Goal: Information Seeking & Learning: Learn about a topic

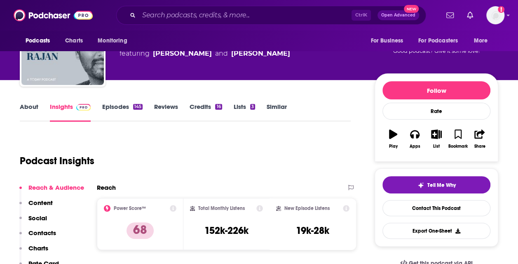
scroll to position [41, 0]
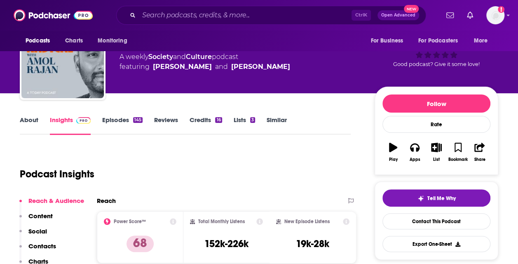
click at [170, 121] on link "Reviews" at bounding box center [166, 125] width 24 height 19
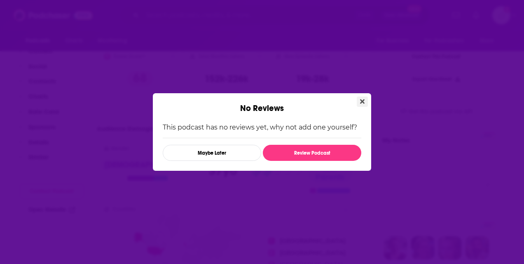
click at [362, 103] on icon "Close" at bounding box center [362, 101] width 5 height 7
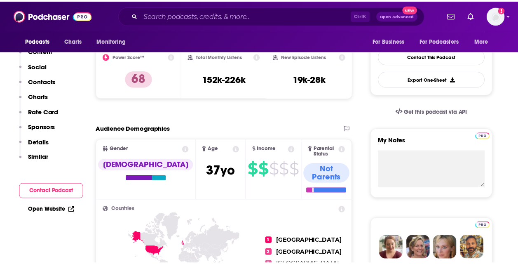
scroll to position [35, 0]
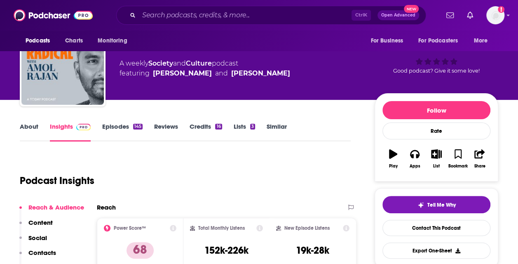
click at [209, 129] on link "Credits 16" at bounding box center [205, 131] width 32 height 19
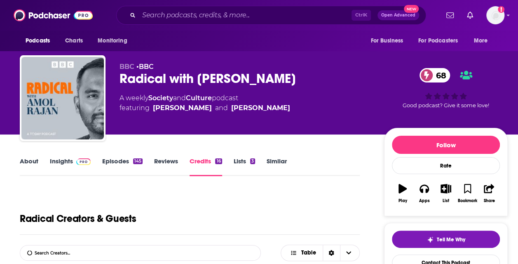
scroll to position [165, 0]
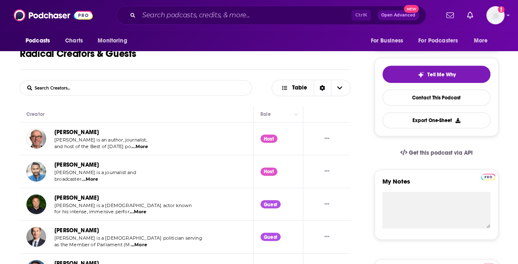
click at [141, 150] on span "...More" at bounding box center [139, 146] width 16 height 7
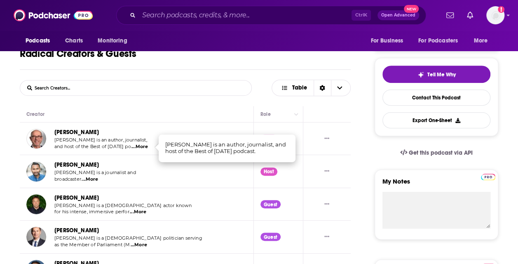
click at [134, 166] on div "[PERSON_NAME]" at bounding box center [103, 164] width 98 height 9
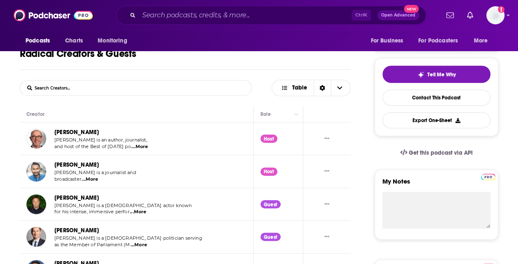
drag, startPoint x: 133, startPoint y: 173, endPoint x: 60, endPoint y: 104, distance: 100.2
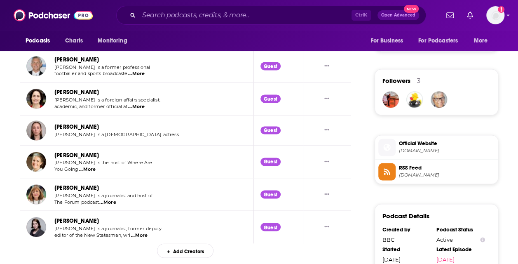
scroll to position [659, 0]
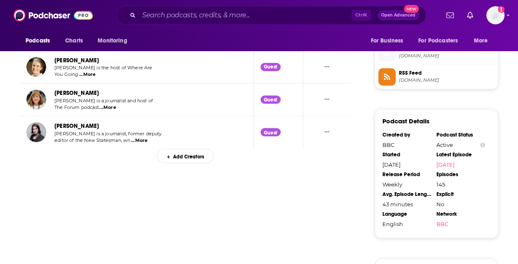
click at [181, 159] on div "Add Creators" at bounding box center [185, 155] width 56 height 14
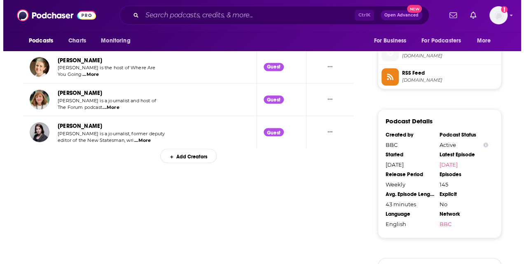
scroll to position [0, 0]
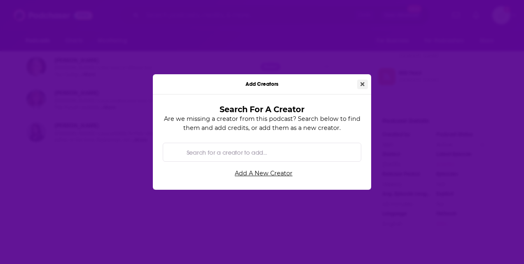
click at [364, 82] on icon "Close" at bounding box center [362, 84] width 4 height 6
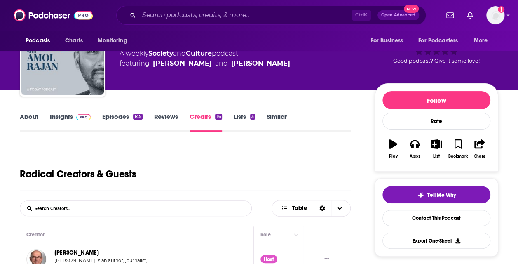
scroll to position [41, 0]
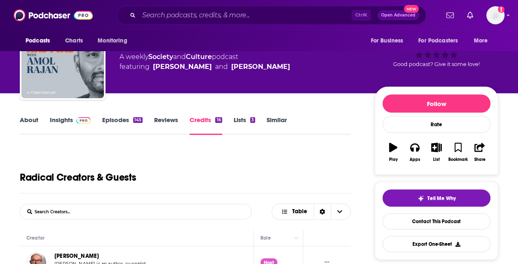
click at [116, 126] on link "Episodes 145" at bounding box center [122, 125] width 40 height 19
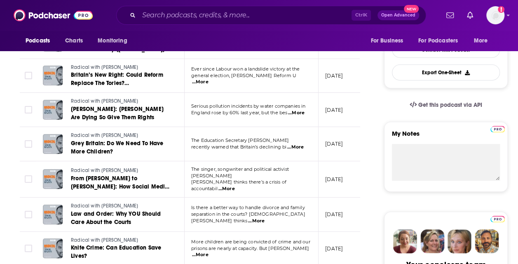
scroll to position [247, 0]
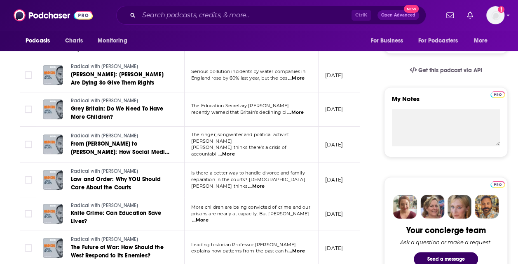
click at [293, 110] on span "...More" at bounding box center [295, 112] width 16 height 7
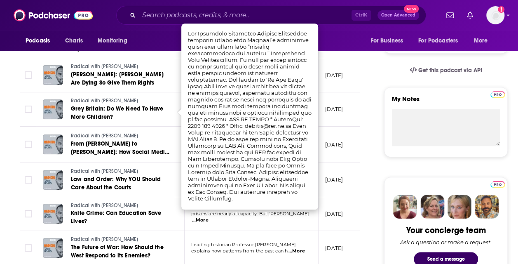
click at [343, 210] on p "[DATE]" at bounding box center [334, 213] width 18 height 7
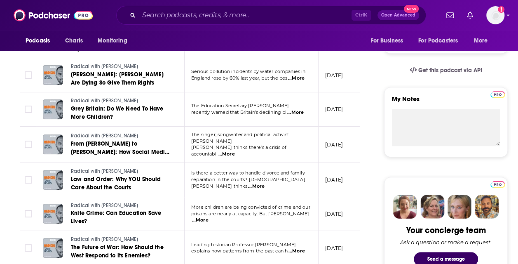
click at [306, 216] on p "prisons are nearly at capacity. But [PERSON_NAME]More" at bounding box center [251, 216] width 120 height 13
click at [264, 183] on span "...More" at bounding box center [256, 186] width 16 height 7
click at [320, 197] on td "[DATE]" at bounding box center [345, 214] width 54 height 34
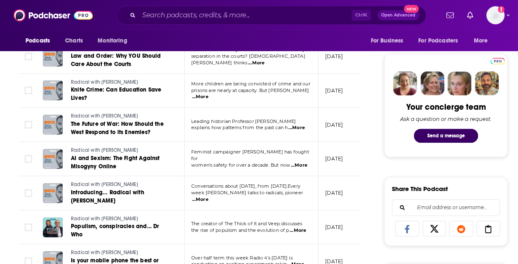
scroll to position [412, 0]
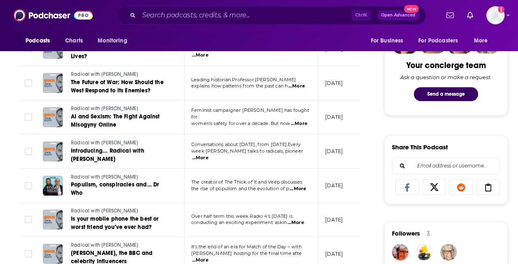
click at [301, 186] on span "...More" at bounding box center [298, 188] width 16 height 7
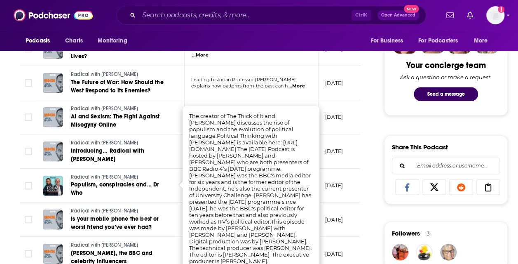
click at [347, 171] on td "[DATE]" at bounding box center [345, 185] width 54 height 34
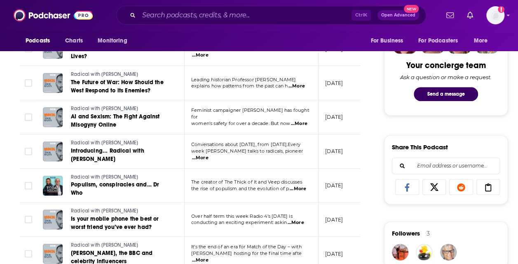
click at [298, 219] on span "...More" at bounding box center [295, 222] width 16 height 7
click at [331, 189] on td "[DATE]" at bounding box center [345, 185] width 54 height 34
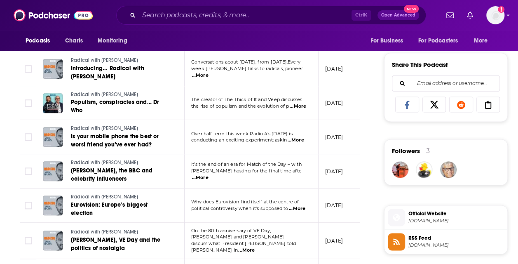
click at [208, 174] on span "...More" at bounding box center [200, 177] width 16 height 7
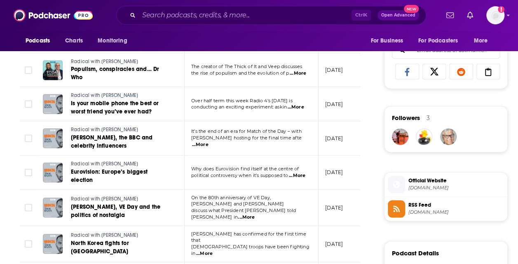
scroll to position [577, 0]
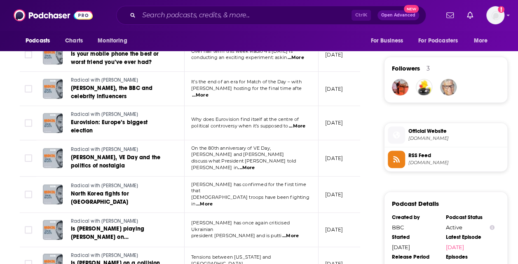
click at [255, 164] on span "...More" at bounding box center [246, 167] width 16 height 7
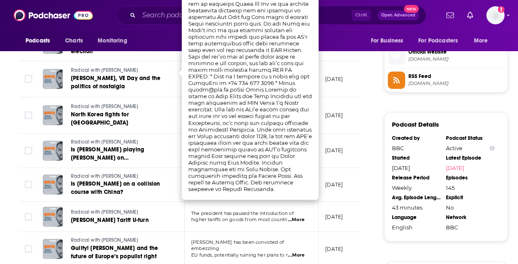
scroll to position [659, 0]
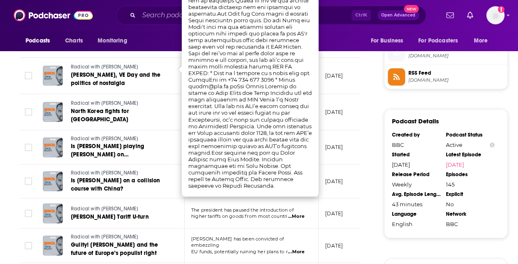
click at [348, 141] on td "[DATE]" at bounding box center [345, 147] width 54 height 34
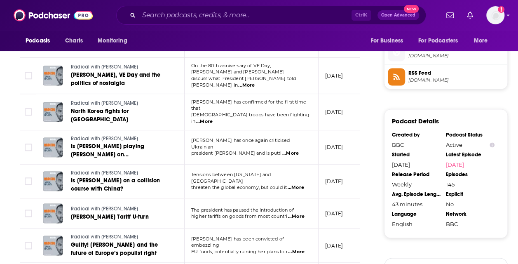
click at [296, 248] on span "...More" at bounding box center [296, 251] width 16 height 7
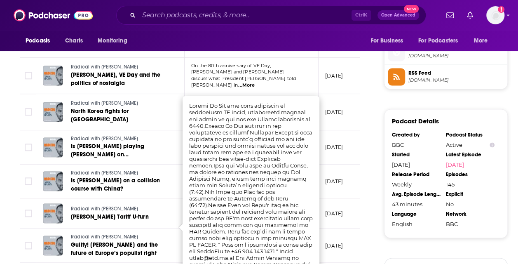
click at [123, 164] on td "Radical with [PERSON_NAME] Is [PERSON_NAME] on a collision course with China?" at bounding box center [110, 181] width 148 height 34
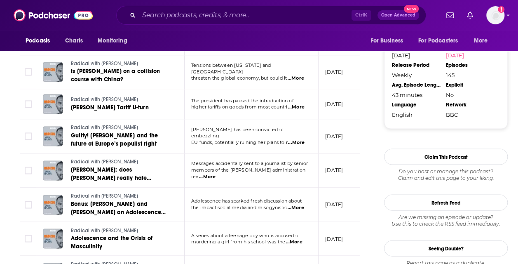
scroll to position [865, 0]
